Goal: Task Accomplishment & Management: Use online tool/utility

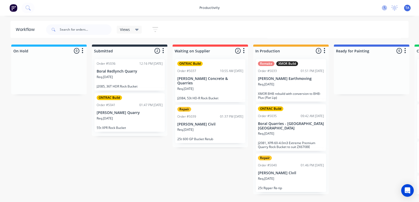
click at [386, 10] on icon at bounding box center [384, 7] width 5 height 5
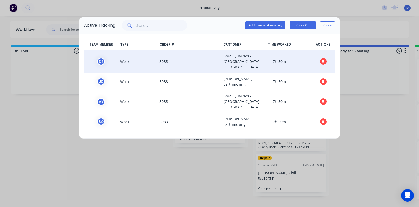
click at [320, 62] on button "button" at bounding box center [323, 61] width 7 height 7
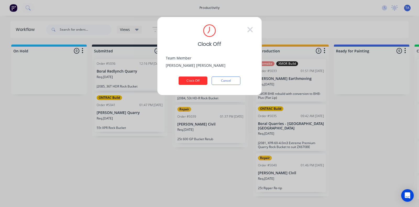
click at [198, 83] on button "Clock Off" at bounding box center [193, 80] width 29 height 8
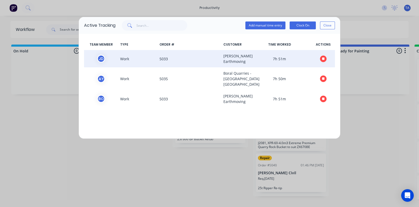
click at [322, 59] on icon "button" at bounding box center [323, 58] width 3 height 3
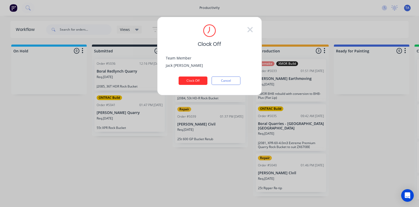
click at [197, 80] on button "Clock Off" at bounding box center [193, 80] width 29 height 8
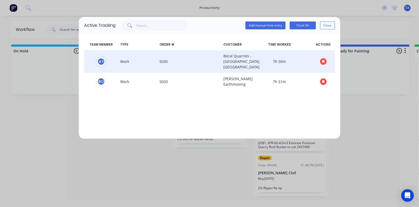
click at [323, 63] on icon "button" at bounding box center [323, 61] width 3 height 3
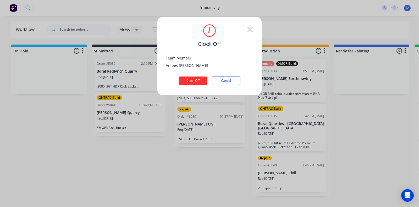
click at [193, 78] on button "Clock Off" at bounding box center [193, 80] width 29 height 8
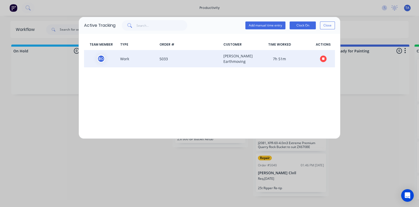
click at [326, 56] on span at bounding box center [323, 58] width 24 height 11
click at [324, 58] on icon "button" at bounding box center [323, 58] width 3 height 3
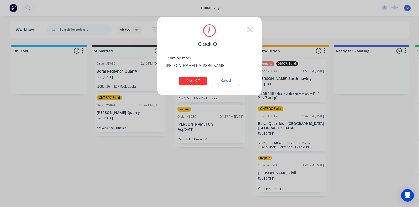
click at [184, 83] on button "Clock Off" at bounding box center [193, 80] width 29 height 8
